Goal: Task Accomplishment & Management: Complete application form

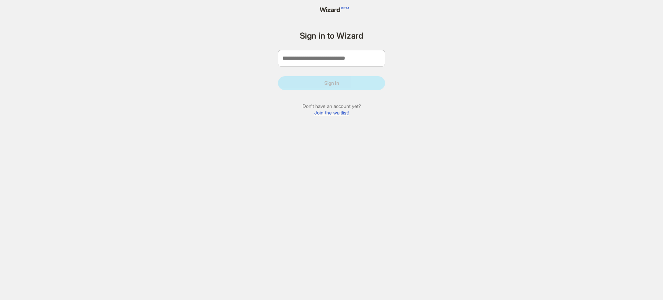
click at [332, 36] on label "Sign in to Wizard" at bounding box center [331, 35] width 107 height 9
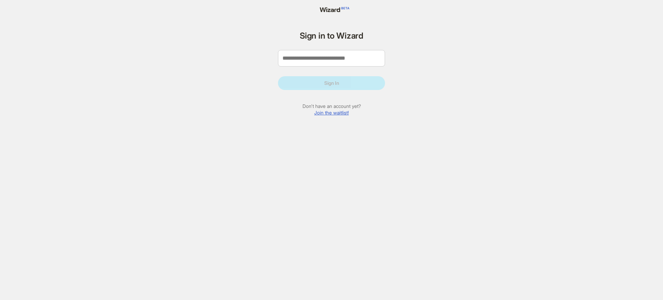
click at [332, 36] on label "Sign in to Wizard" at bounding box center [331, 35] width 107 height 9
click at [331, 113] on link "Join the waitlist!" at bounding box center [331, 113] width 35 height 6
